Goal: Find specific page/section: Find specific page/section

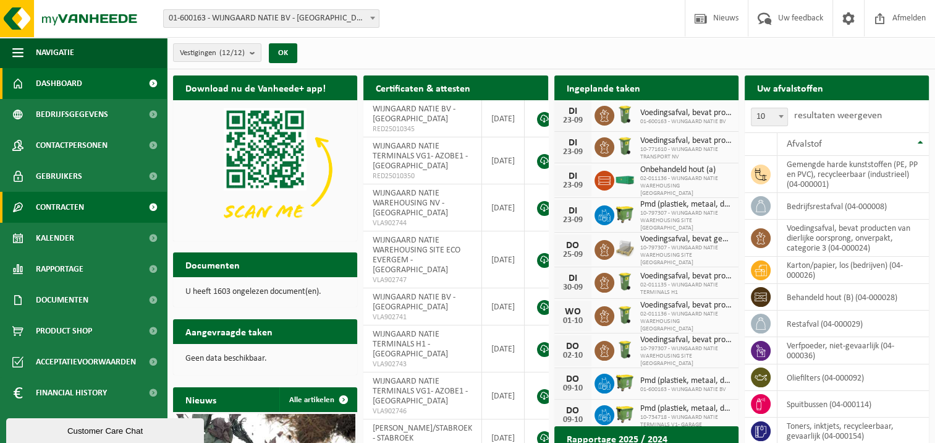
click at [95, 210] on link "Contracten" at bounding box center [83, 207] width 167 height 31
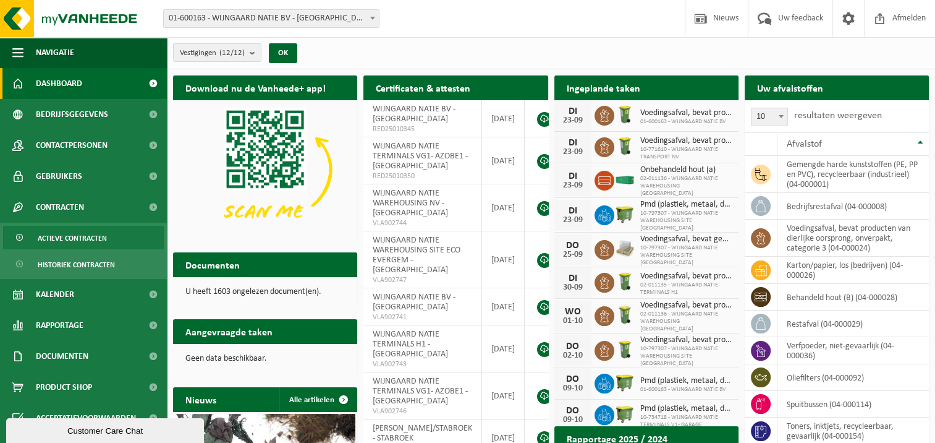
click at [95, 237] on span "Actieve contracten" at bounding box center [72, 237] width 69 height 23
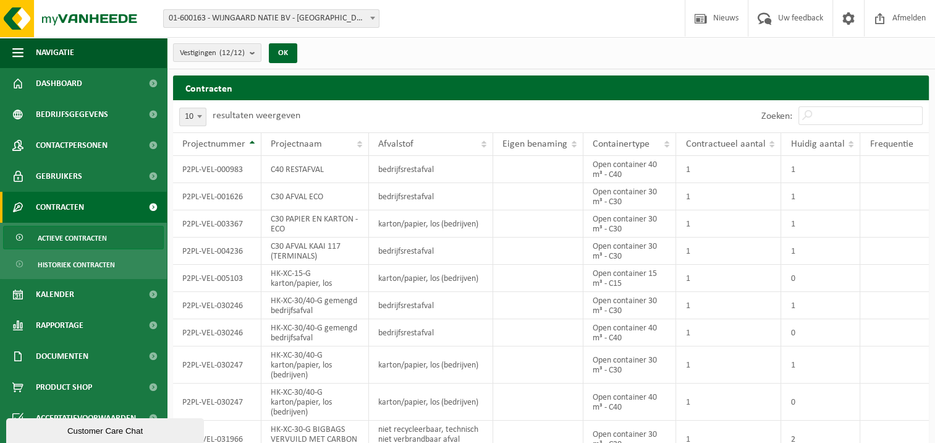
scroll to position [54, 0]
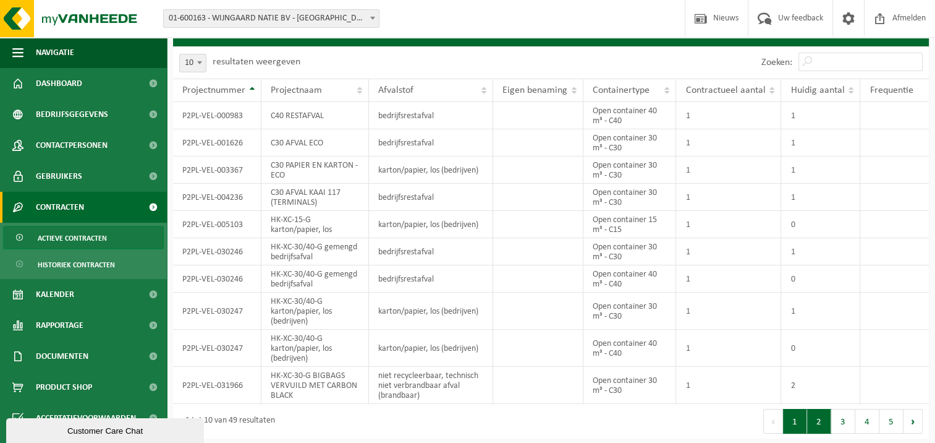
click at [820, 426] on button "2" at bounding box center [819, 421] width 24 height 25
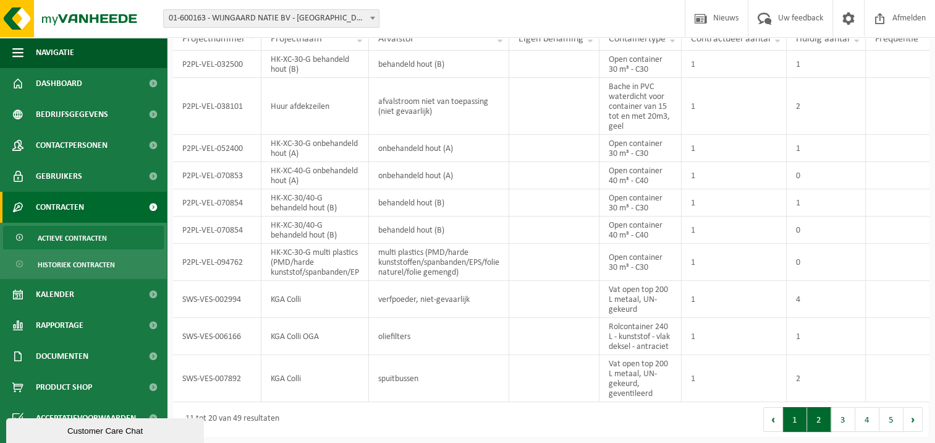
click at [795, 423] on button "1" at bounding box center [795, 419] width 24 height 25
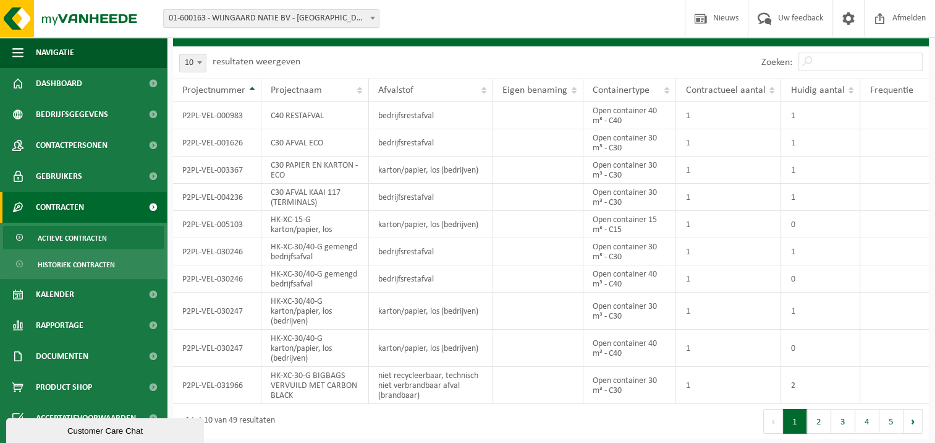
scroll to position [0, 0]
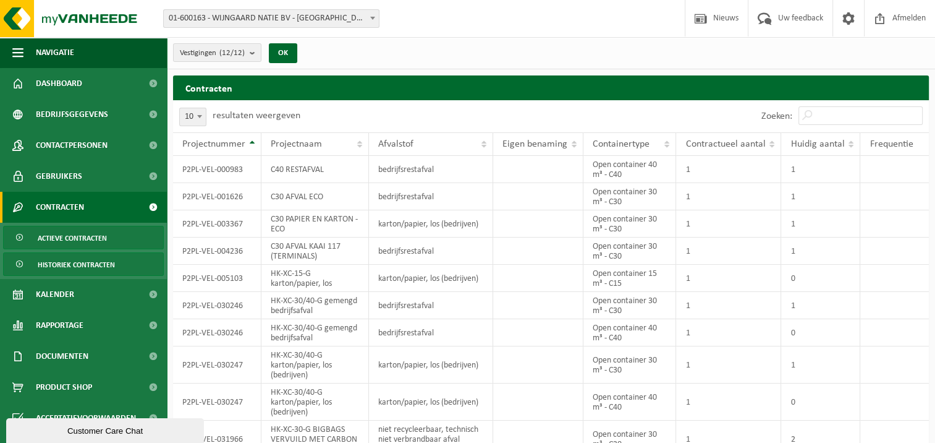
click at [83, 260] on span "Historiek contracten" at bounding box center [76, 264] width 77 height 23
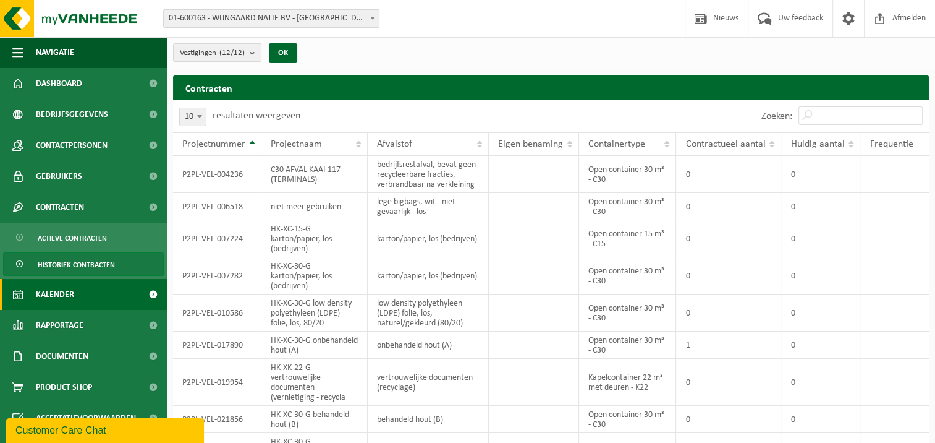
scroll to position [22, 0]
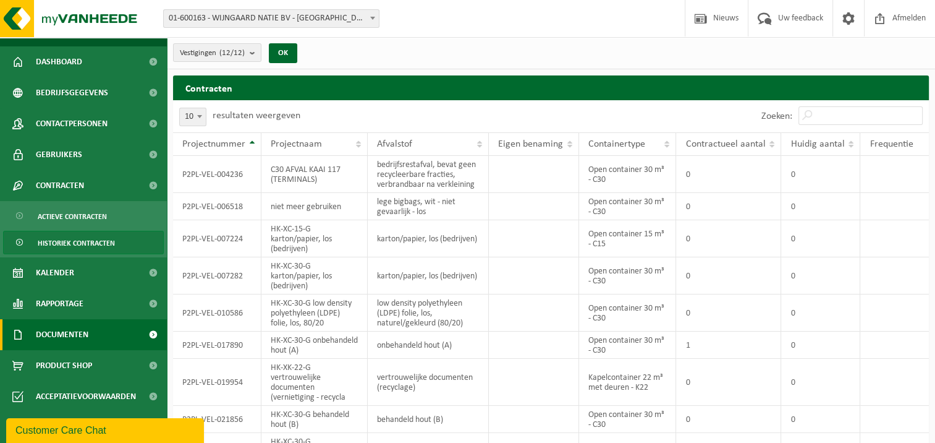
click at [78, 335] on span "Documenten" at bounding box center [62, 334] width 53 height 31
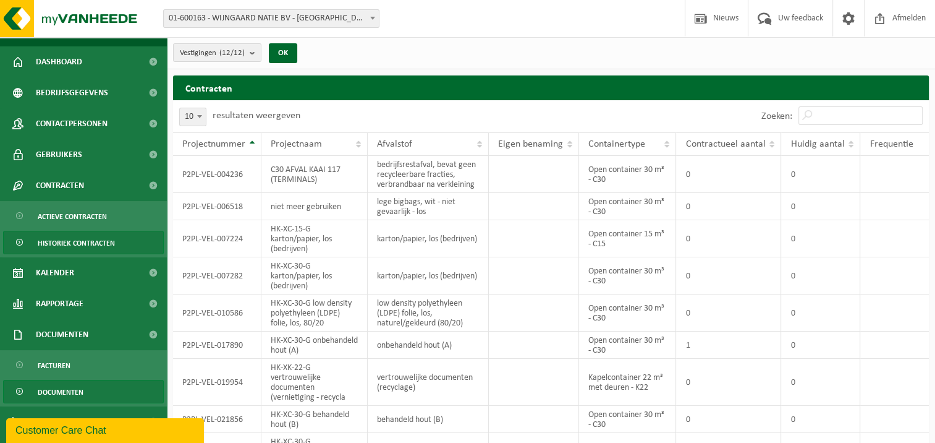
click at [77, 394] on span "Documenten" at bounding box center [61, 391] width 46 height 23
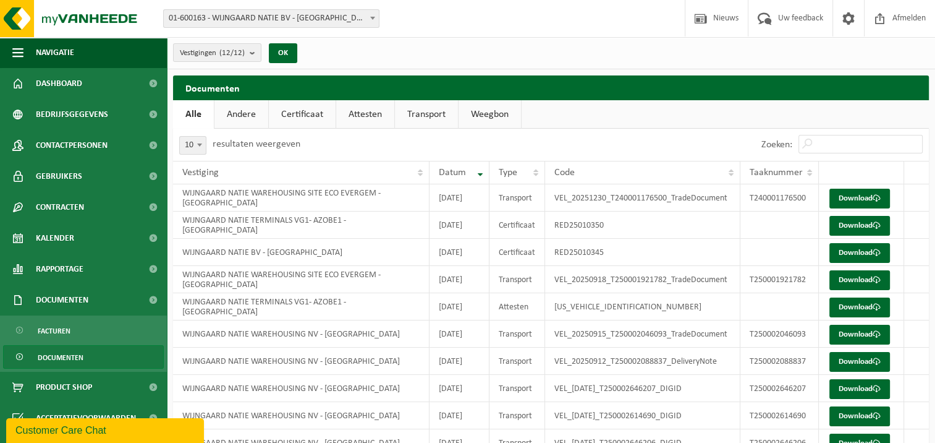
click at [246, 112] on link "Andere" at bounding box center [241, 114] width 54 height 28
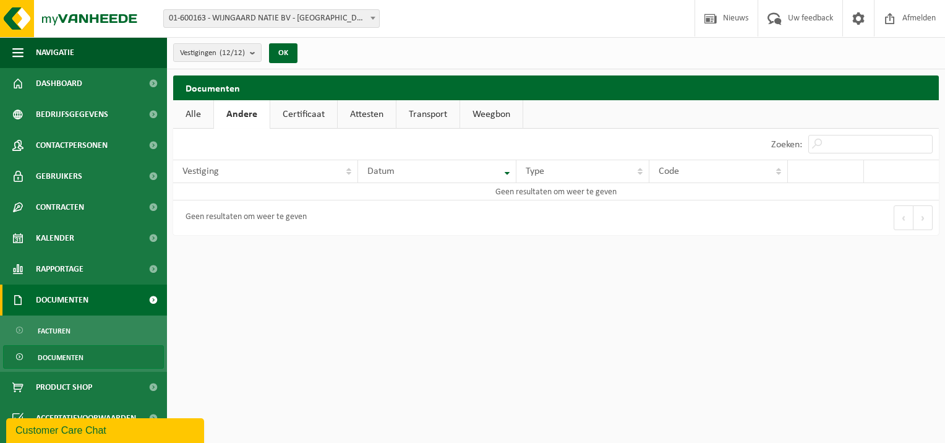
click at [52, 304] on span "Documenten" at bounding box center [62, 299] width 53 height 31
